Goal: Entertainment & Leisure: Consume media (video, audio)

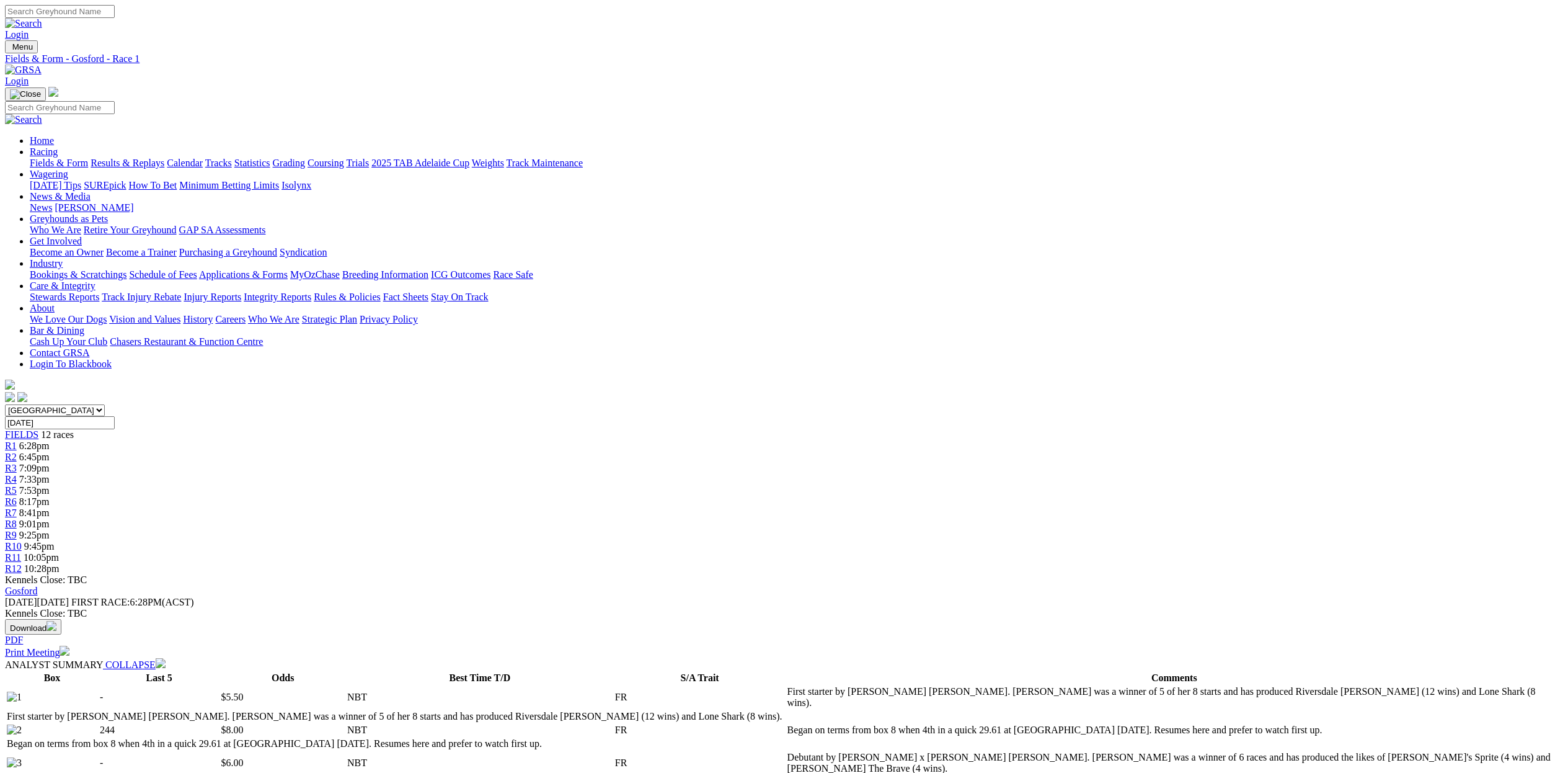
click at [164, 158] on link "Results & Replays" at bounding box center [127, 163] width 74 height 10
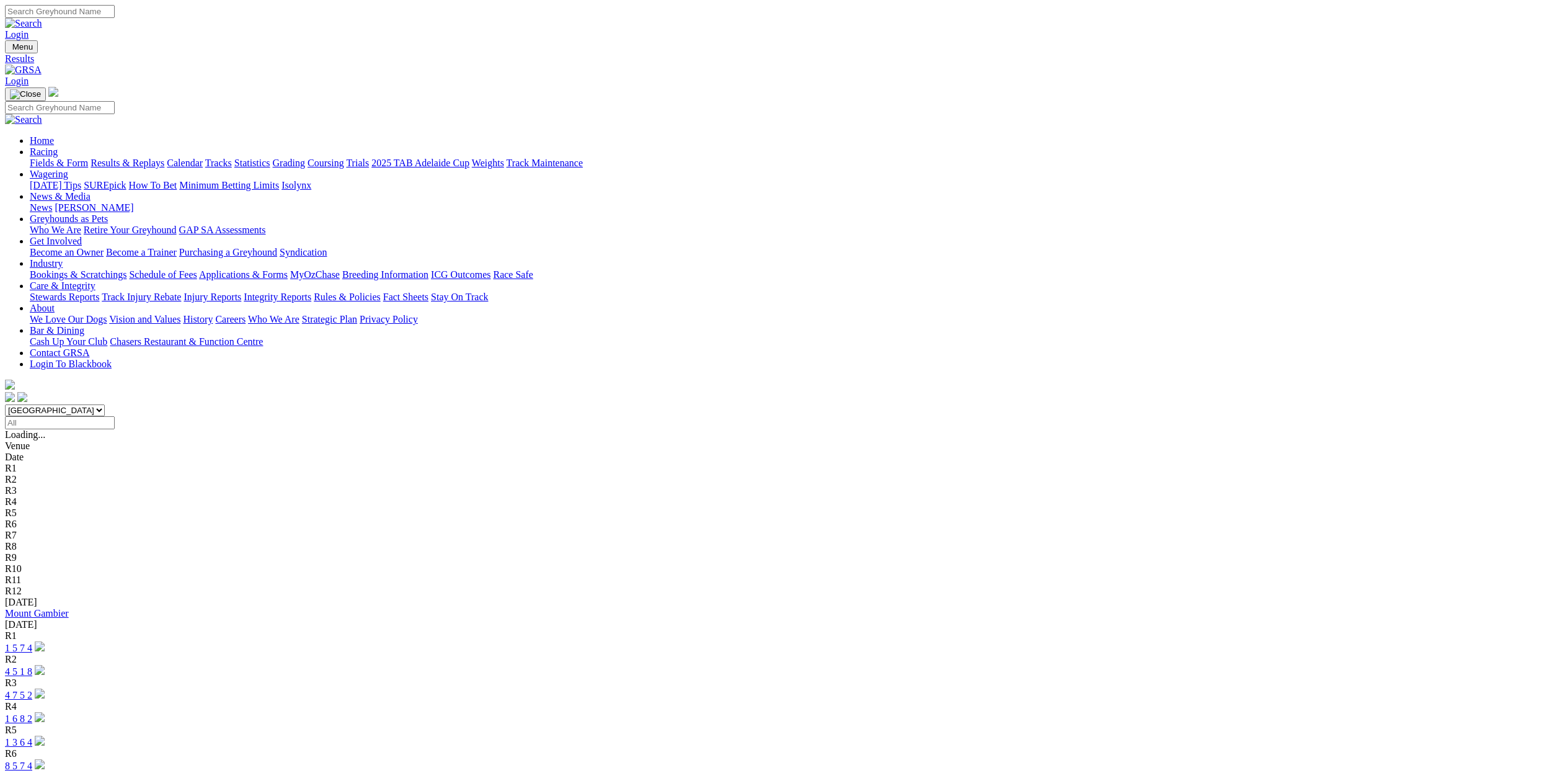
drag, startPoint x: 325, startPoint y: 79, endPoint x: 333, endPoint y: 79, distance: 8.0
click at [88, 158] on link "Fields & Form" at bounding box center [58, 163] width 58 height 10
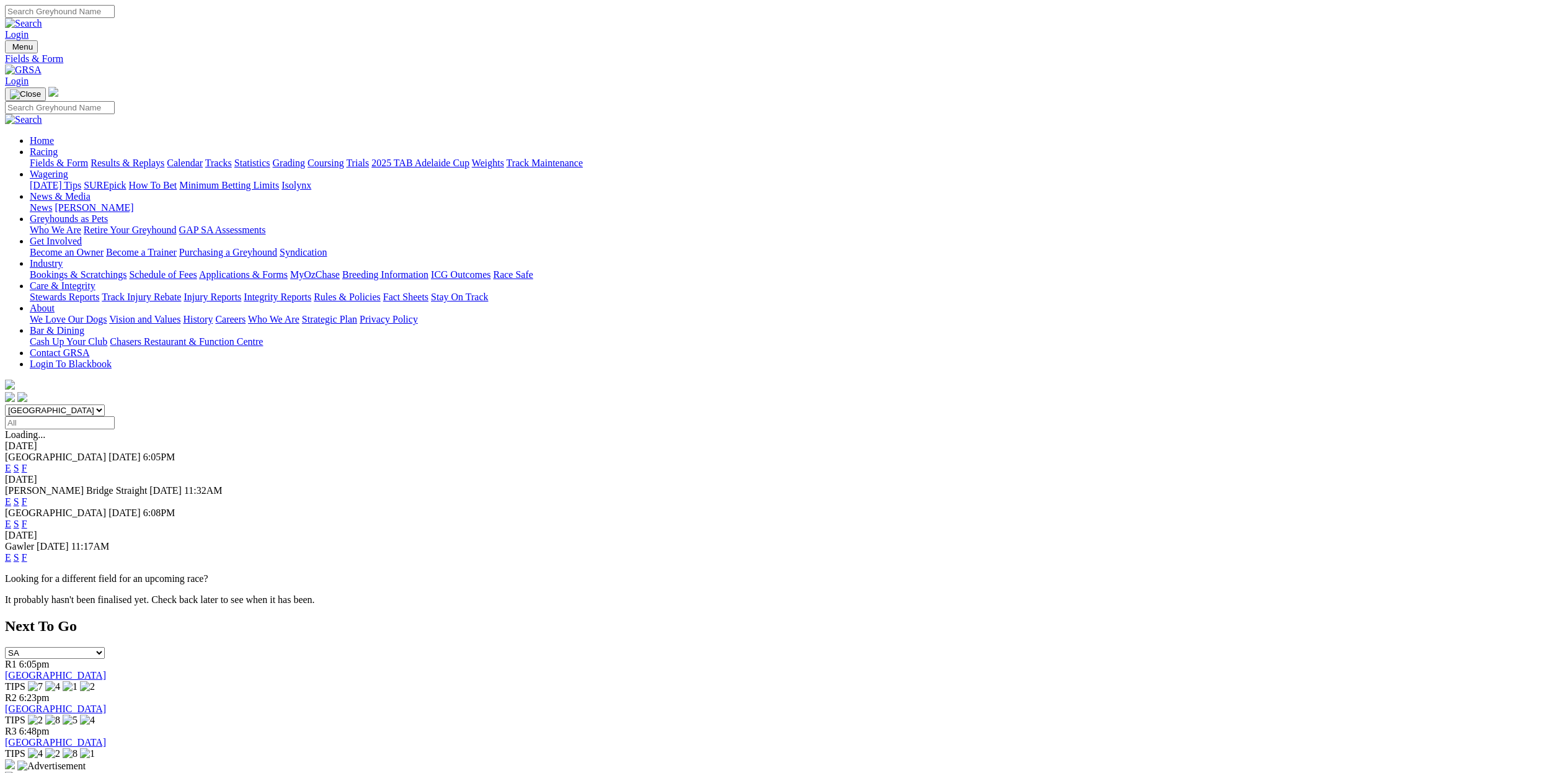
click at [105, 404] on select "South Australia New South Wales Northern Territory Queensland Tasmania Victoria…" at bounding box center [55, 410] width 100 height 12
select select "NSW"
click at [105, 404] on select "South Australia New South Wales Northern Territory Queensland Tasmania Victoria…" at bounding box center [55, 410] width 100 height 12
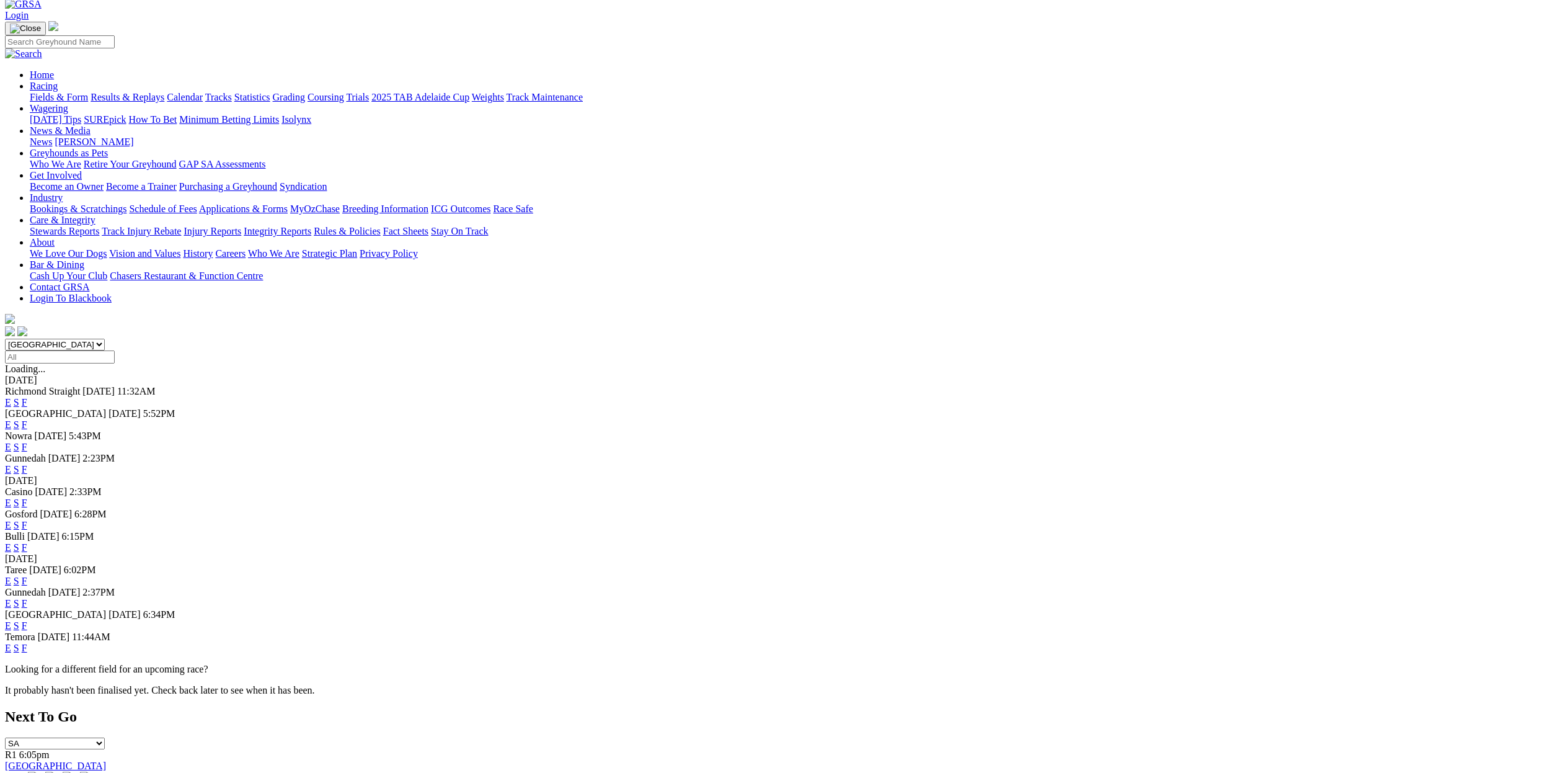
scroll to position [54, 0]
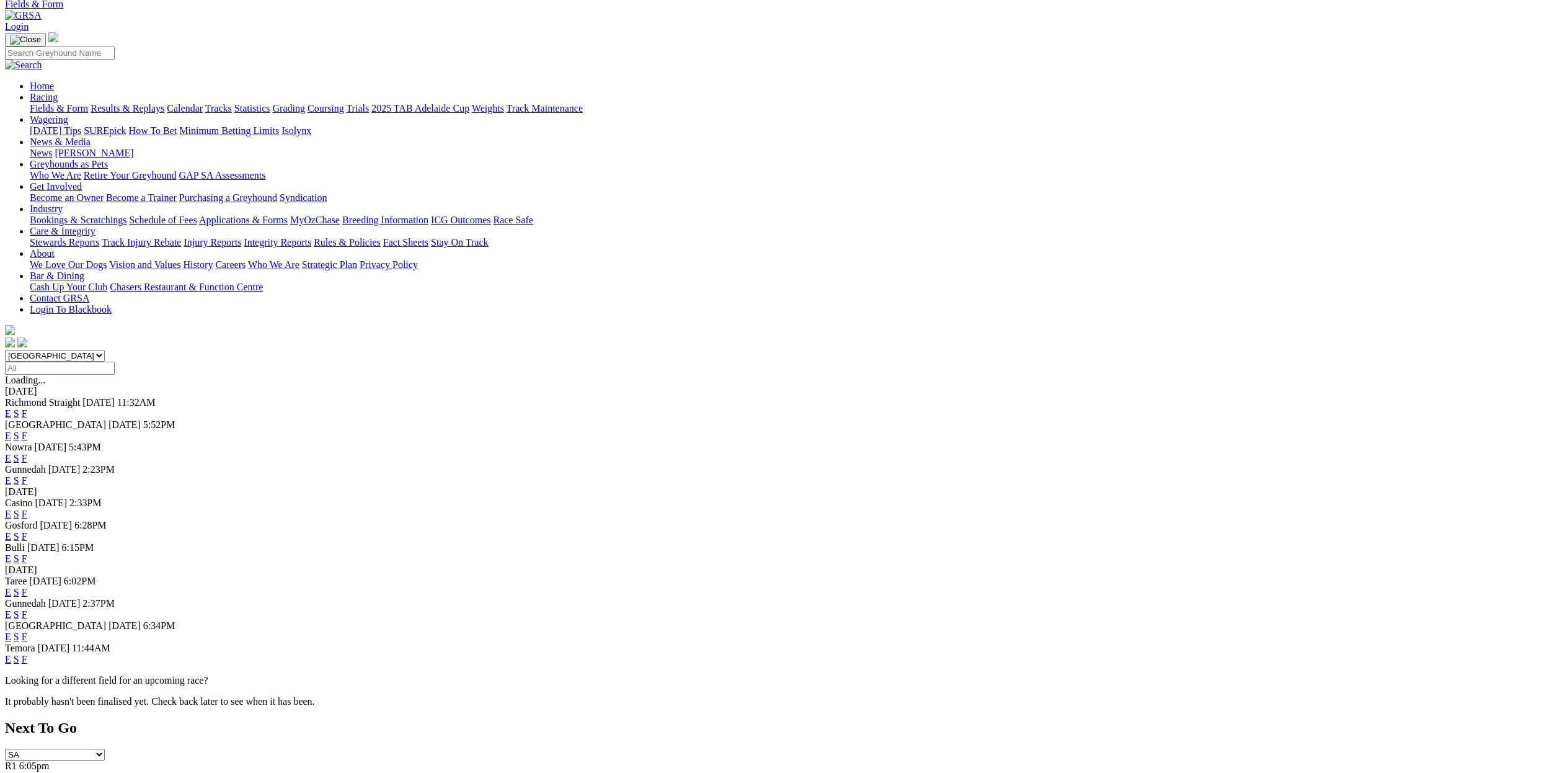
click at [11, 408] on link "E" at bounding box center [8, 413] width 6 height 10
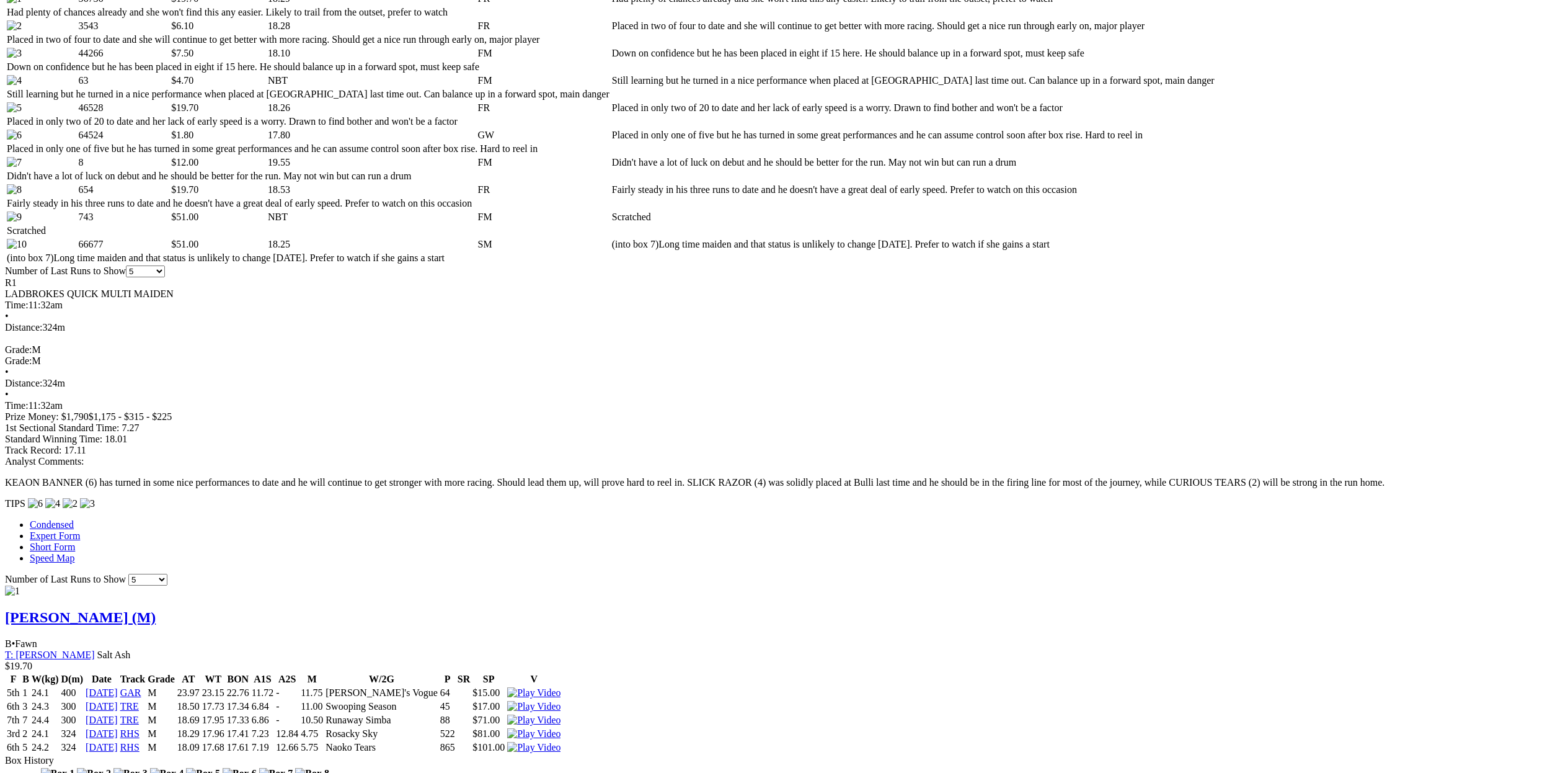
scroll to position [726, 0]
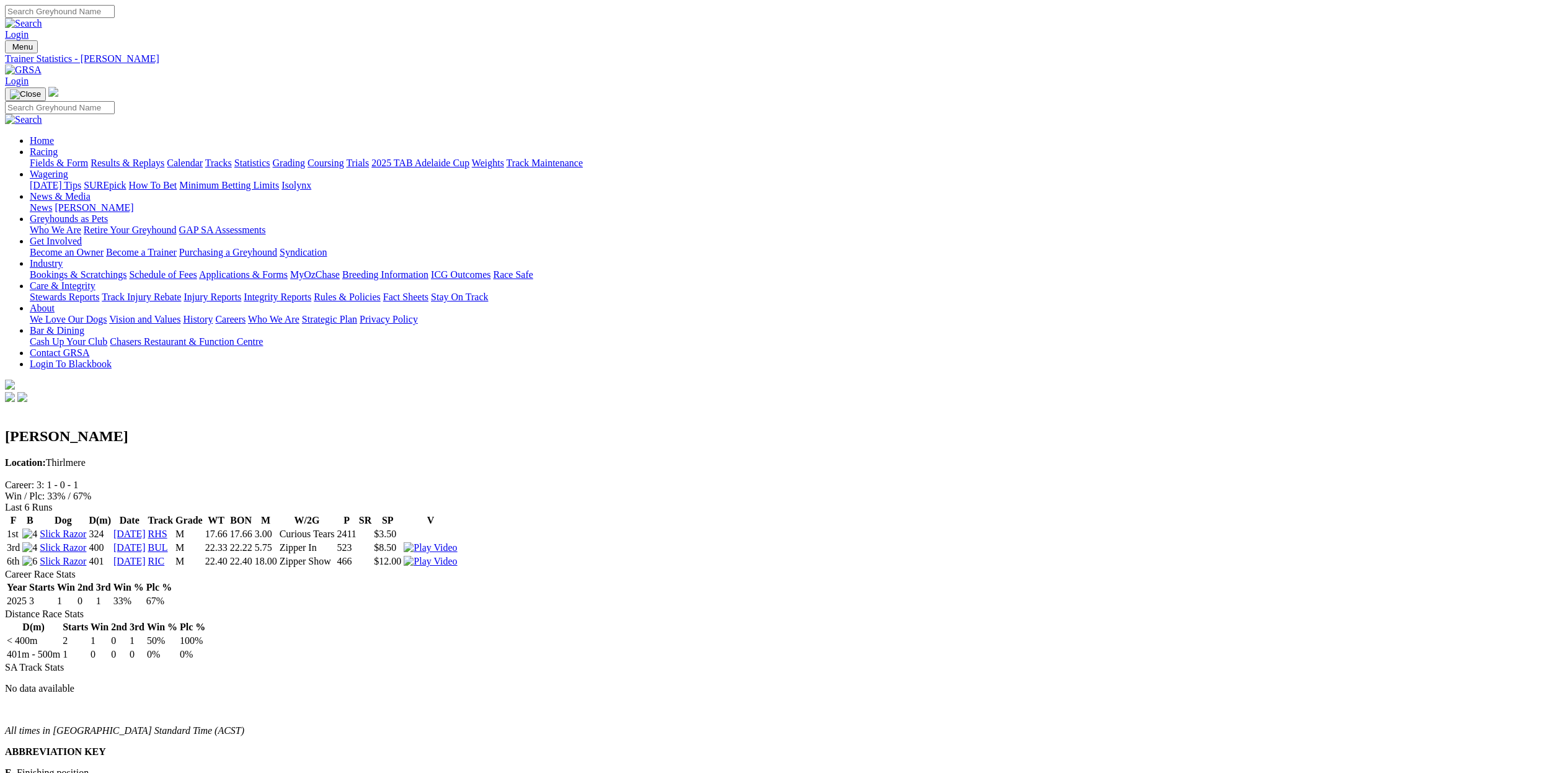
click at [457, 556] on img at bounding box center [430, 561] width 53 height 11
drag, startPoint x: 721, startPoint y: 245, endPoint x: 731, endPoint y: 245, distance: 10.0
